Goal: Find specific page/section

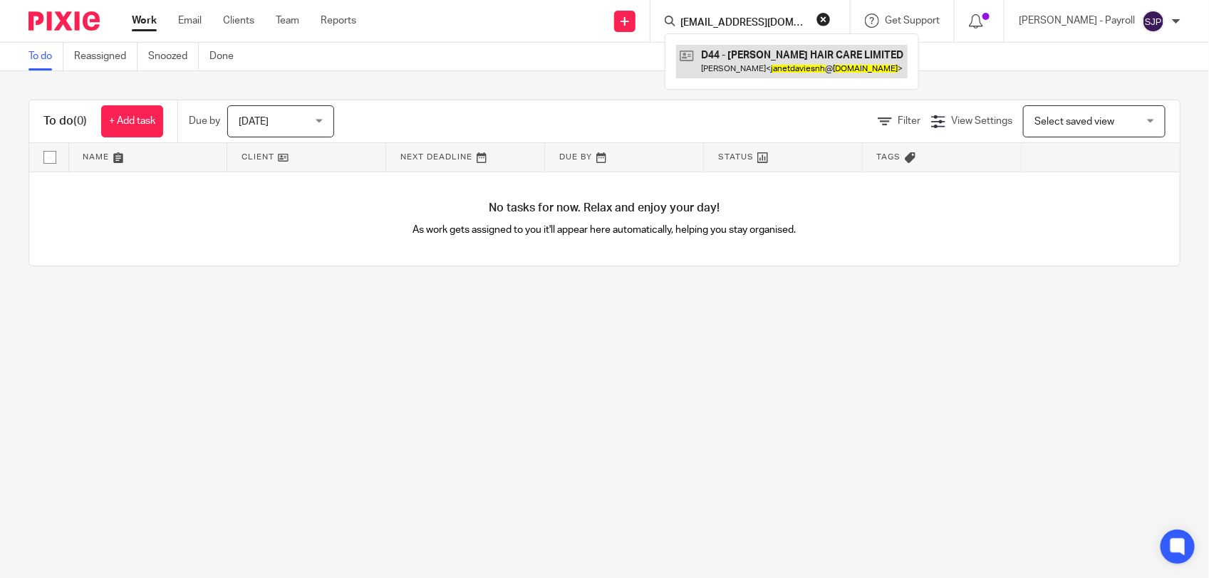
type input "janetdaviesnh@gmail.com"
click at [788, 70] on link at bounding box center [792, 61] width 232 height 33
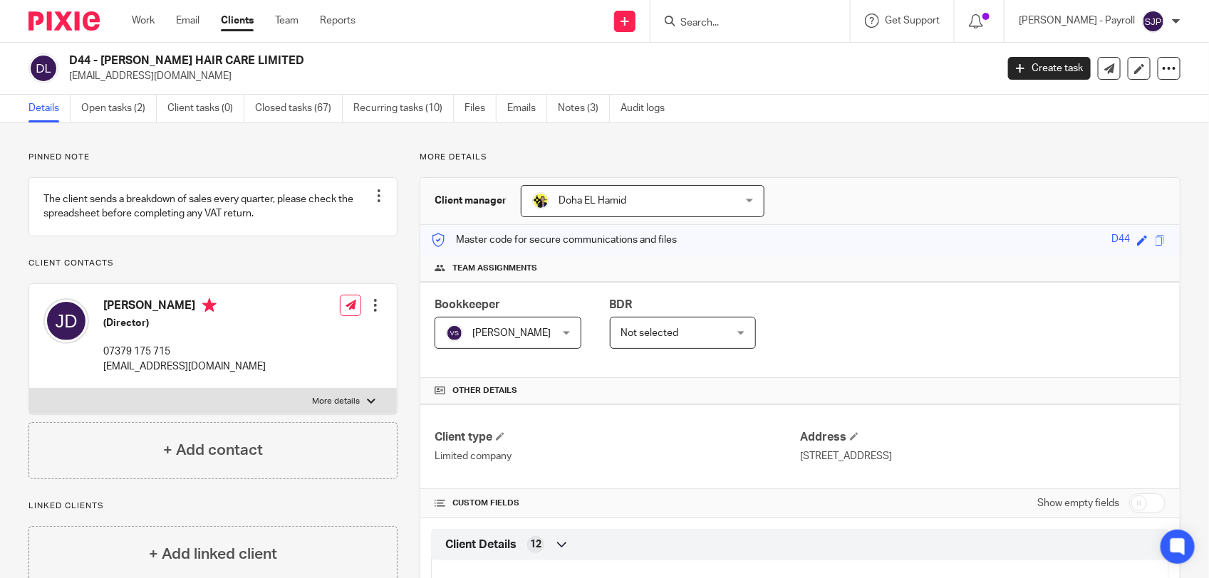
click at [755, 9] on div at bounding box center [749, 21] width 199 height 42
click at [728, 19] on input "Search" at bounding box center [743, 23] width 128 height 13
click at [722, 18] on input "M38" at bounding box center [743, 23] width 128 height 13
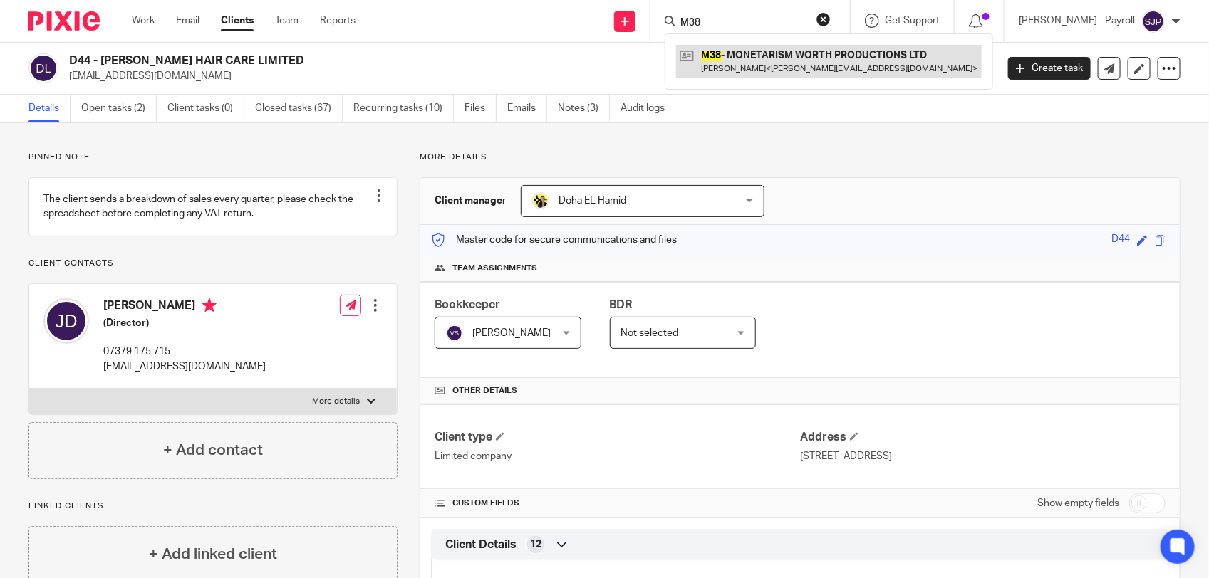
type input "M38"
click at [744, 56] on link at bounding box center [829, 61] width 306 height 33
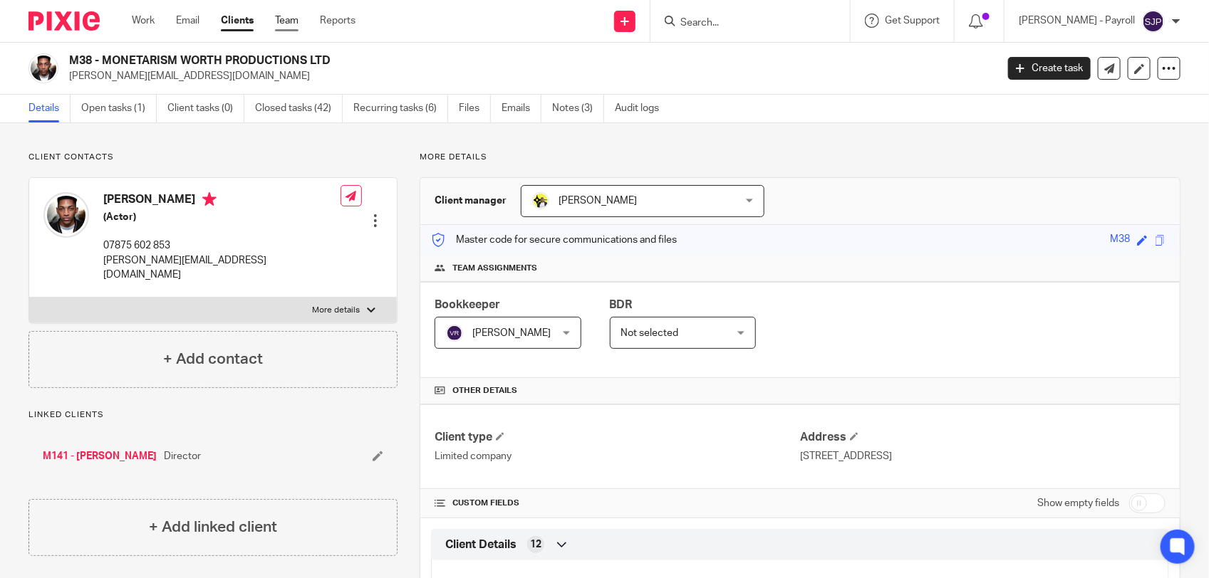
click at [296, 18] on link "Team" at bounding box center [287, 21] width 24 height 14
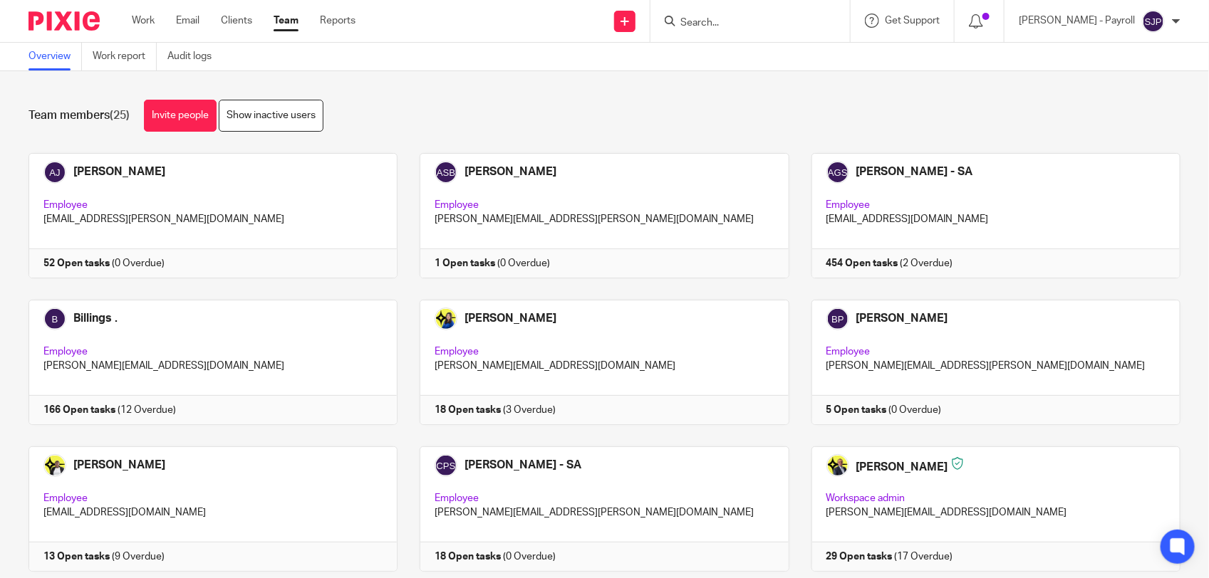
scroll to position [928, 0]
